Goal: Feedback & Contribution: Leave review/rating

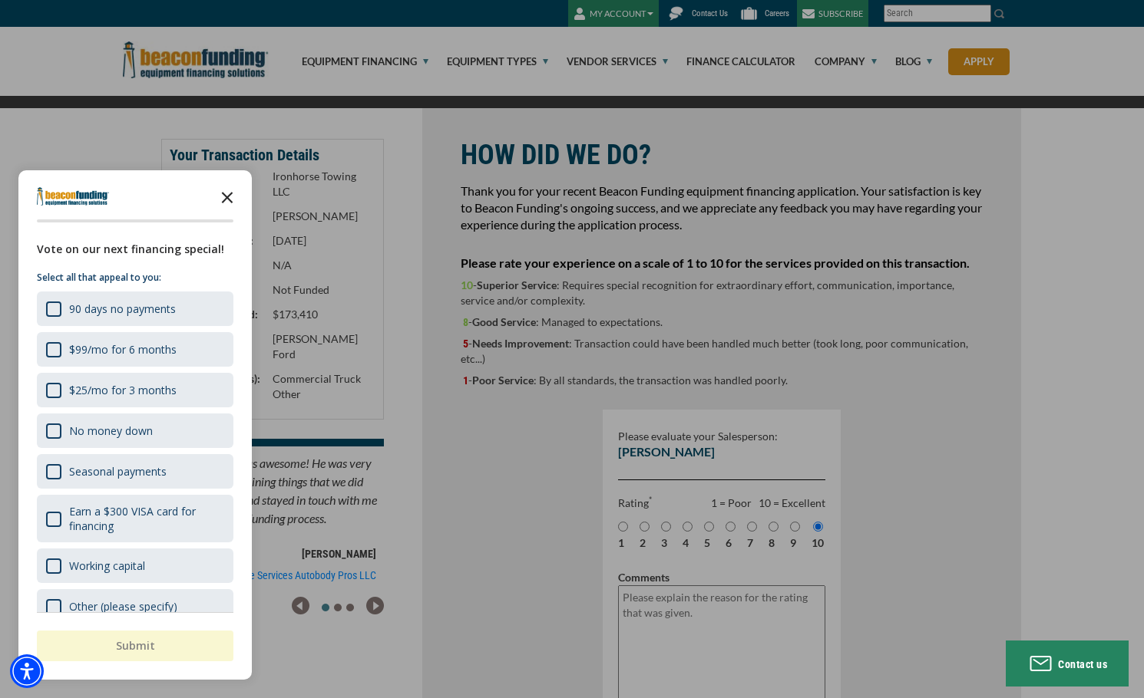
click at [231, 200] on icon "Close the survey" at bounding box center [227, 196] width 31 height 31
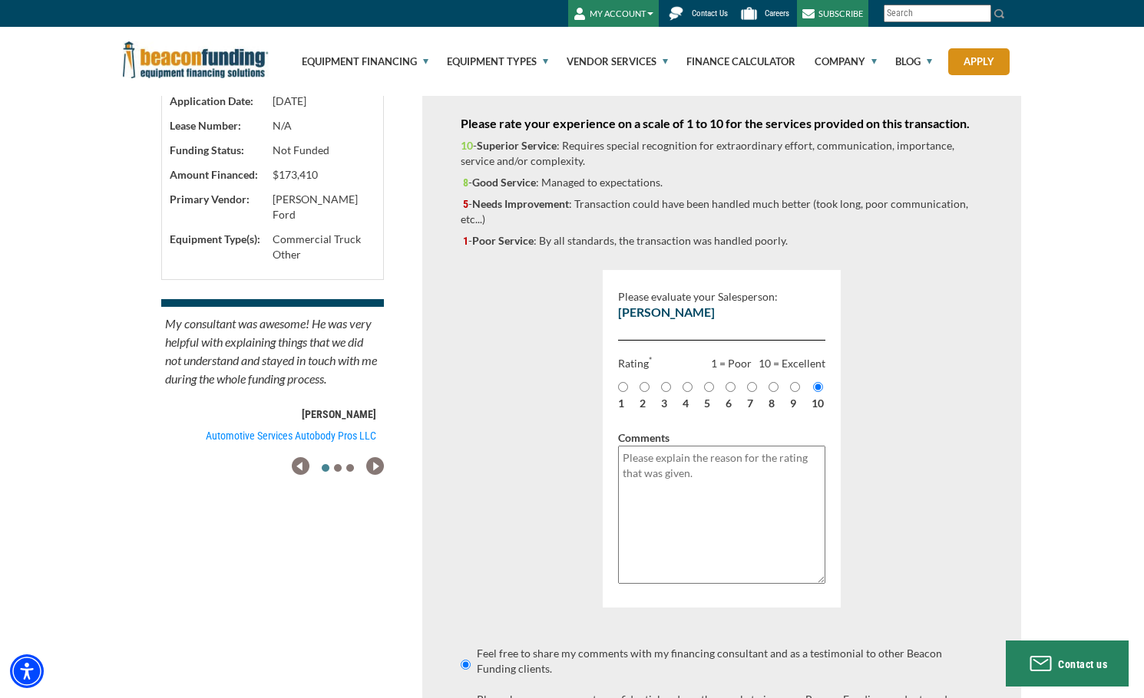
scroll to position [147, 0]
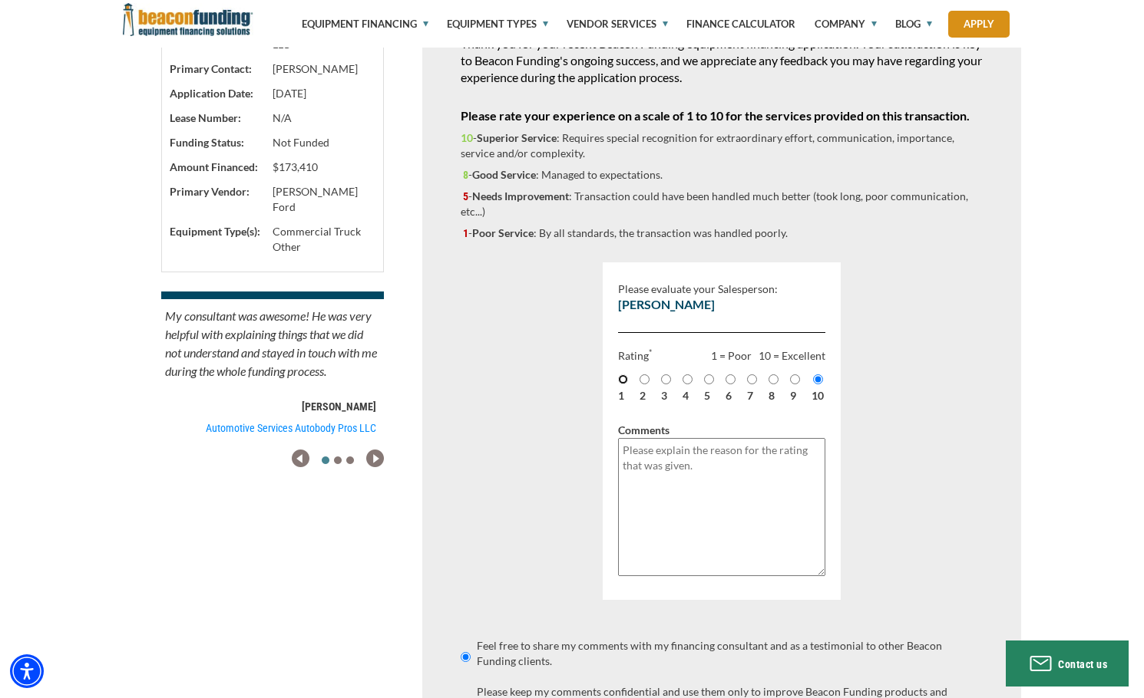
click at [622, 382] on input "1" at bounding box center [623, 380] width 10 height 10
radio input "true"
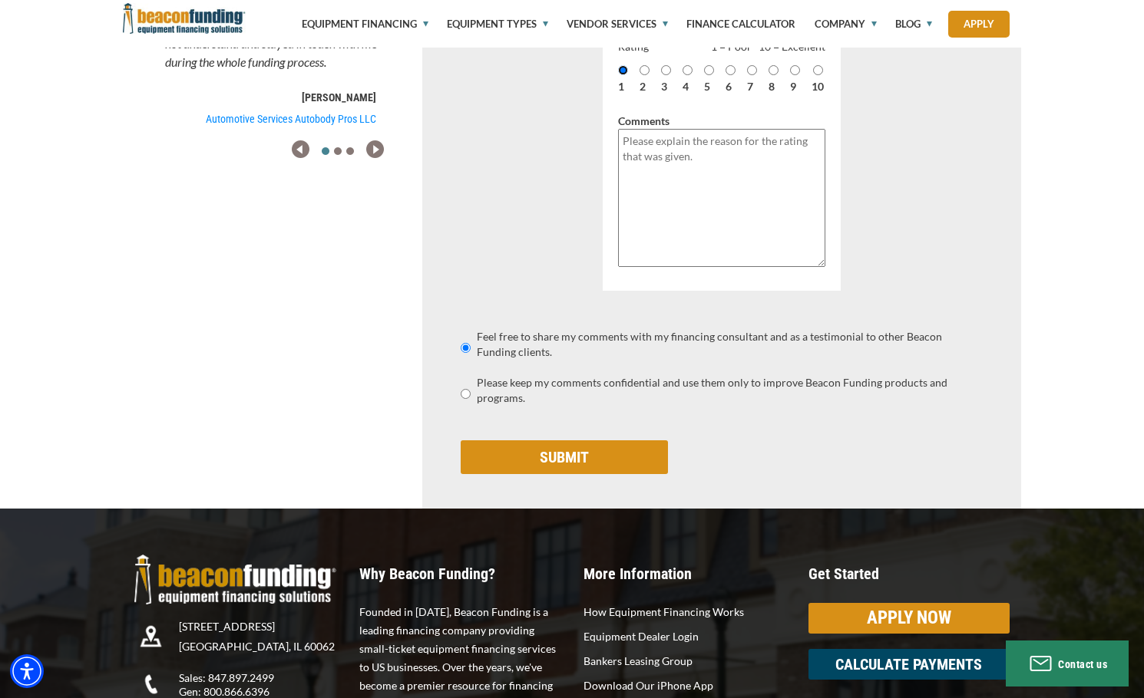
scroll to position [639, 0]
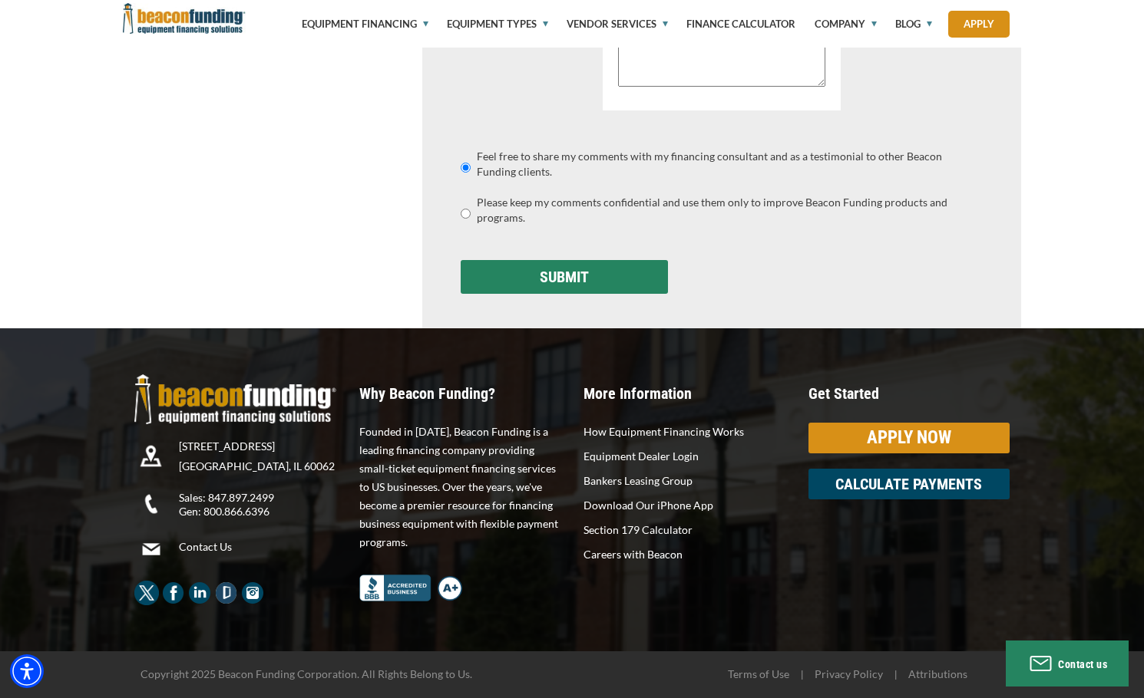
click at [607, 276] on input "SUBMIT" at bounding box center [564, 277] width 207 height 34
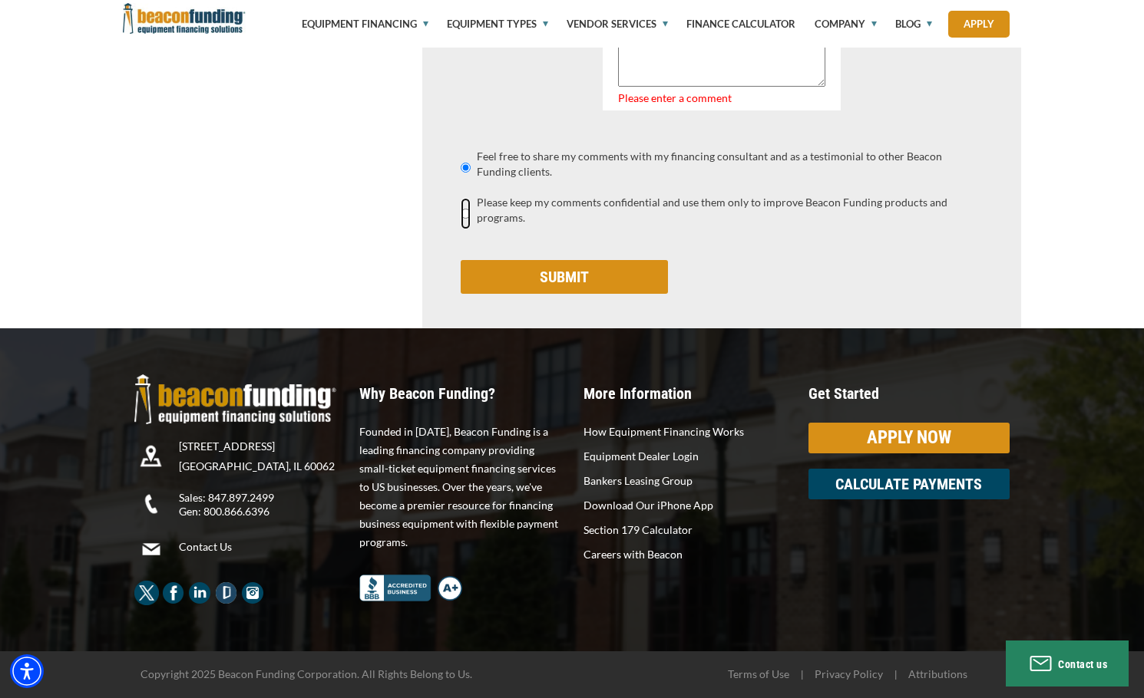
click at [465, 218] on input "Please keep my comments confidential and use them only to improve Beacon Fundin…" at bounding box center [466, 213] width 10 height 31
radio input "true"
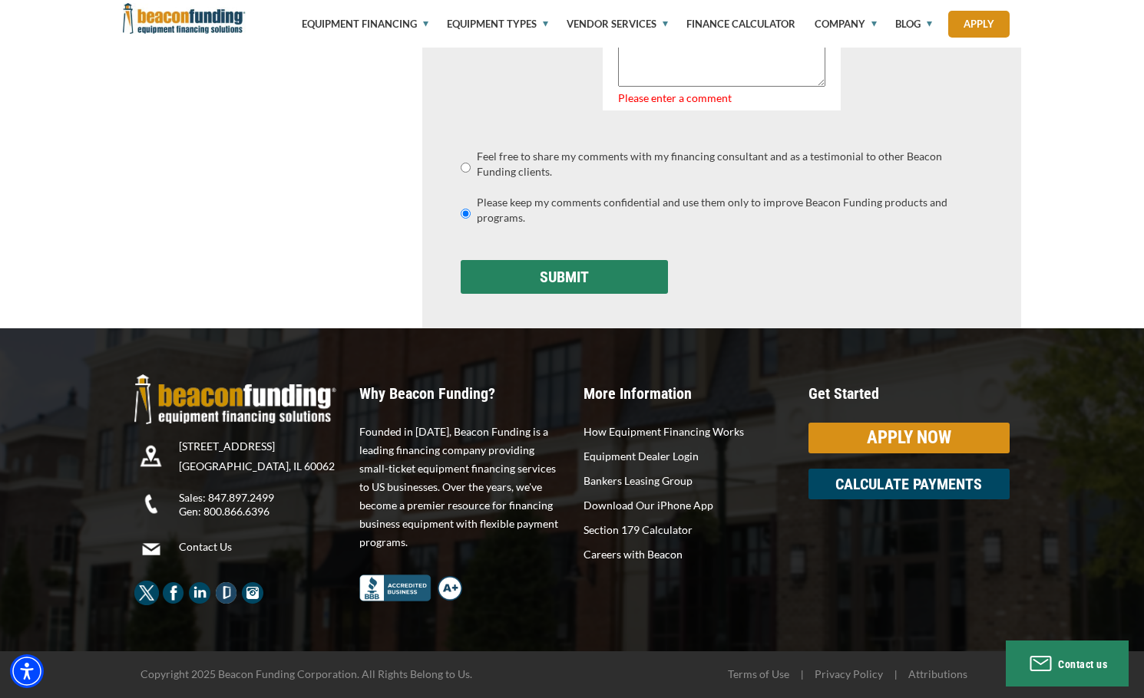
click at [538, 272] on input "SUBMIT" at bounding box center [564, 277] width 207 height 34
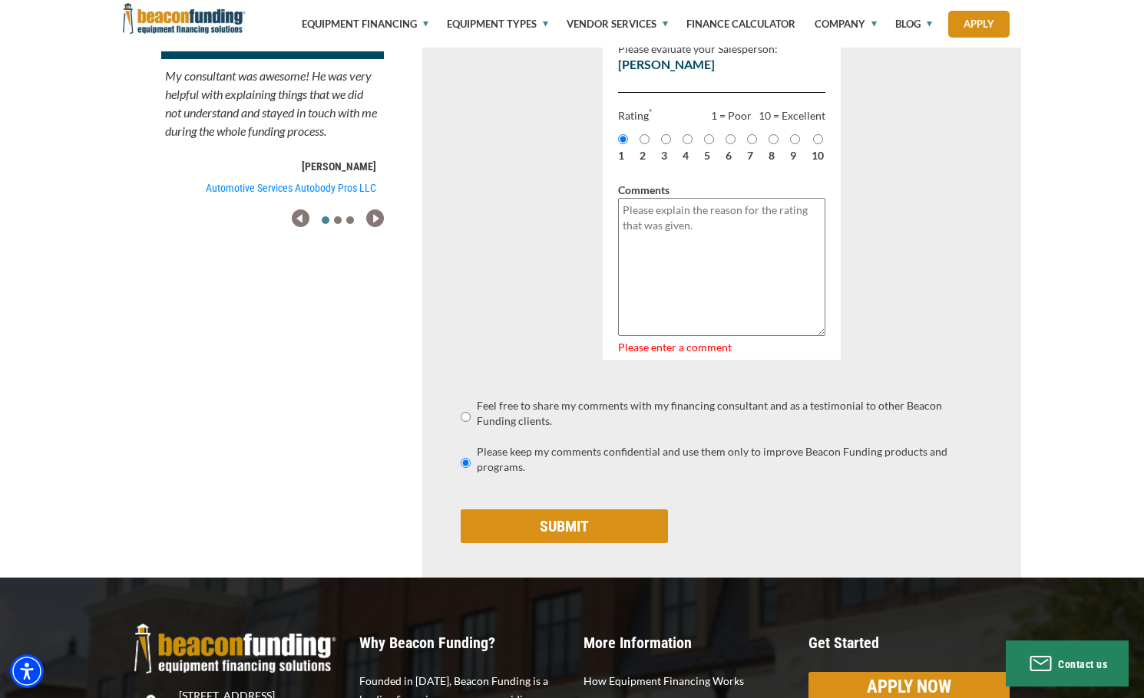
scroll to position [378, 0]
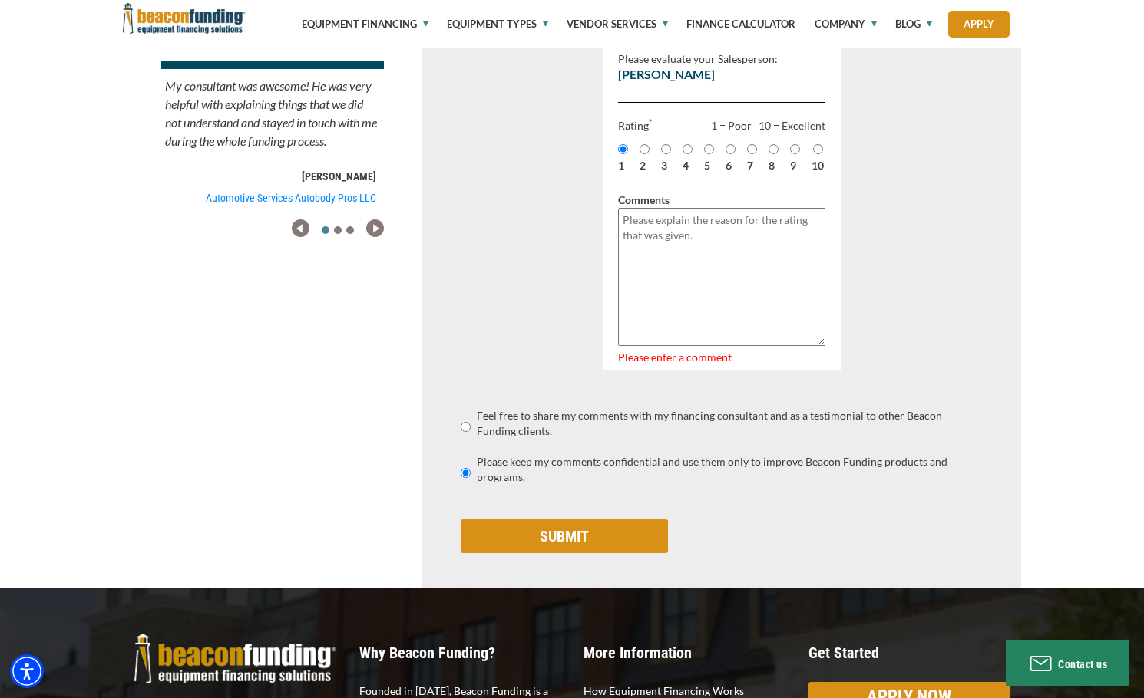
click at [665, 253] on textarea "Please explain the reason for the rating that was given." at bounding box center [721, 277] width 207 height 138
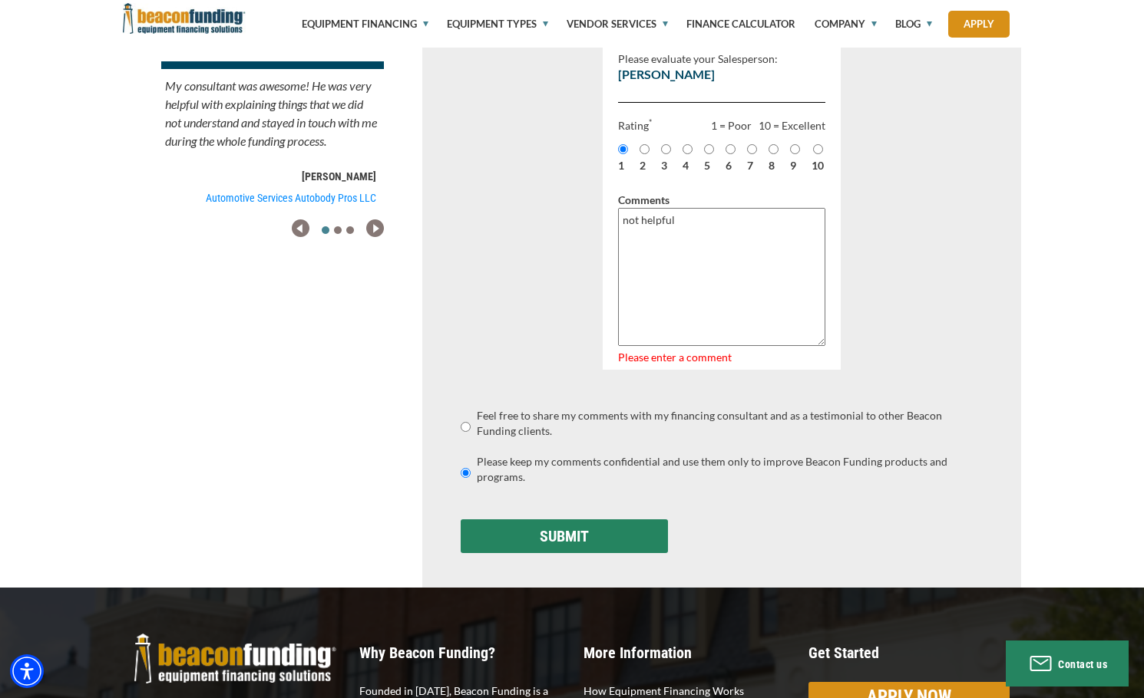
type textarea "not helpful"
click at [582, 537] on input "SUBMIT" at bounding box center [564, 537] width 207 height 34
type input "Saving..."
